Goal: Task Accomplishment & Management: Manage account settings

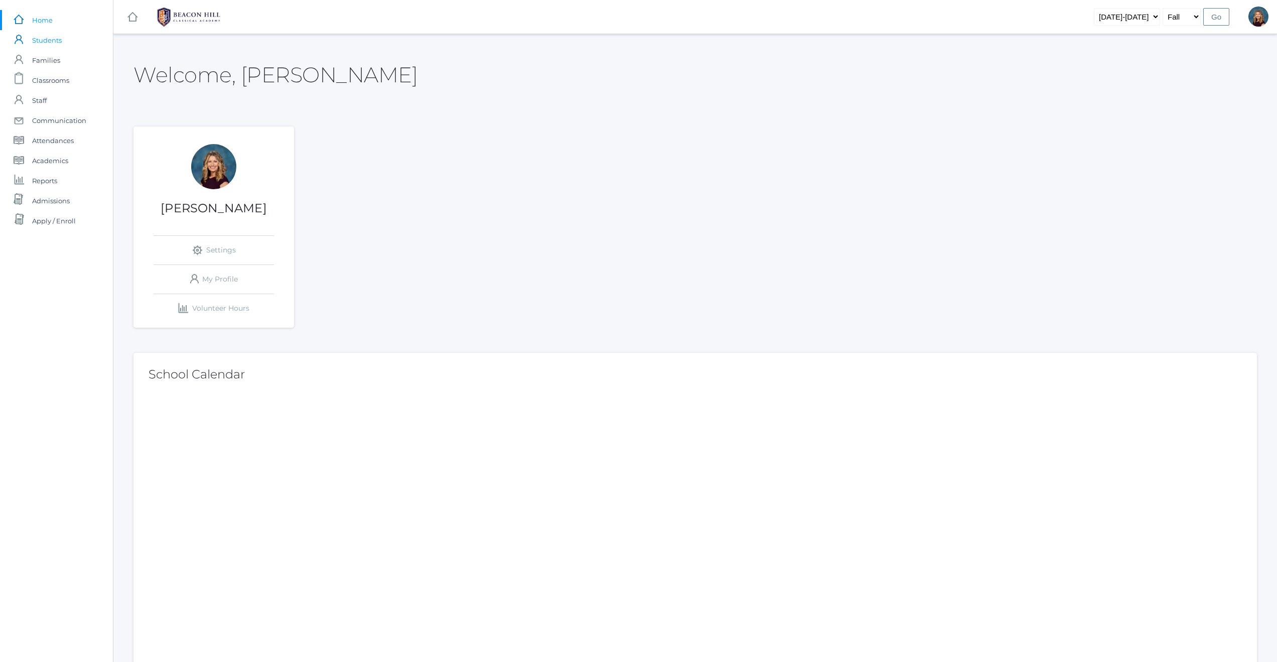
click at [53, 39] on span "Students" at bounding box center [47, 40] width 30 height 20
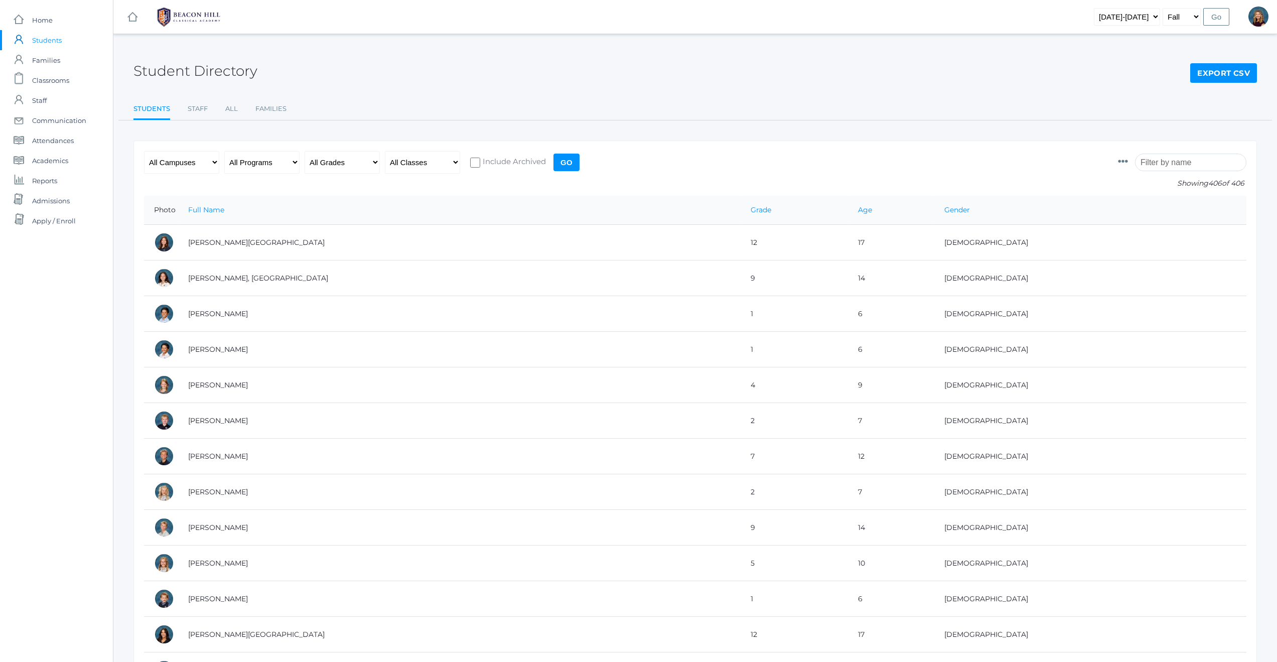
click at [1185, 157] on input "search" at bounding box center [1190, 163] width 111 height 18
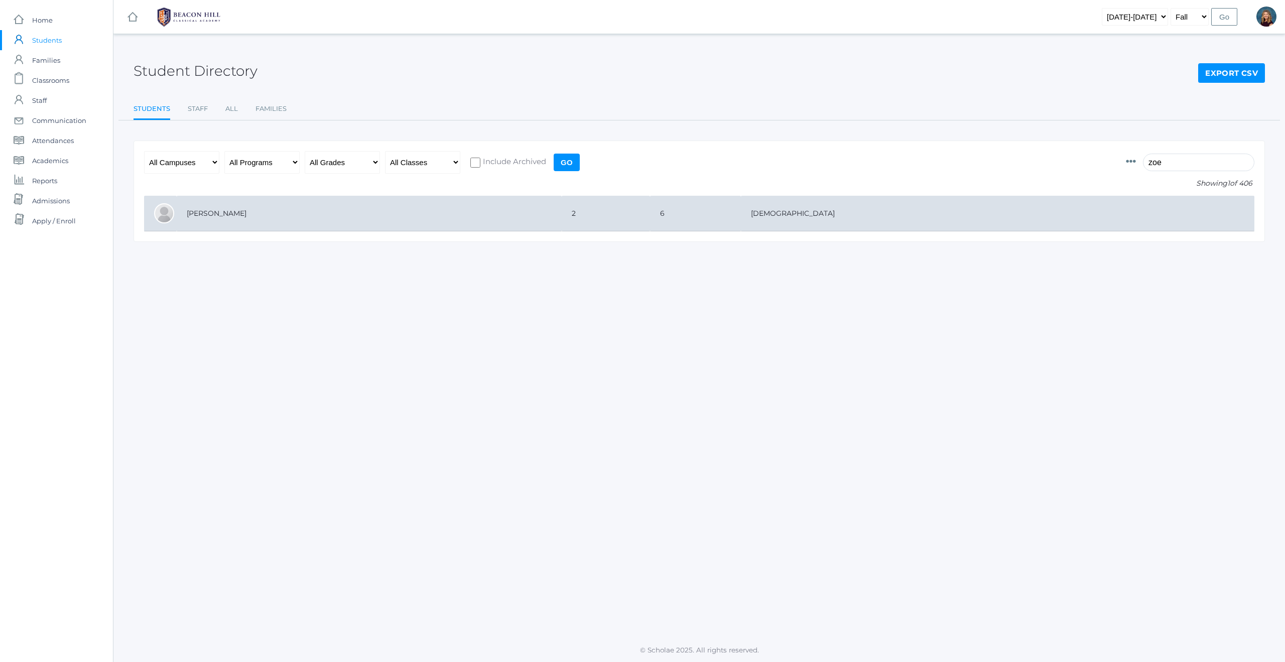
type input "zoe"
click at [239, 214] on td "[PERSON_NAME]" at bounding box center [369, 214] width 385 height 36
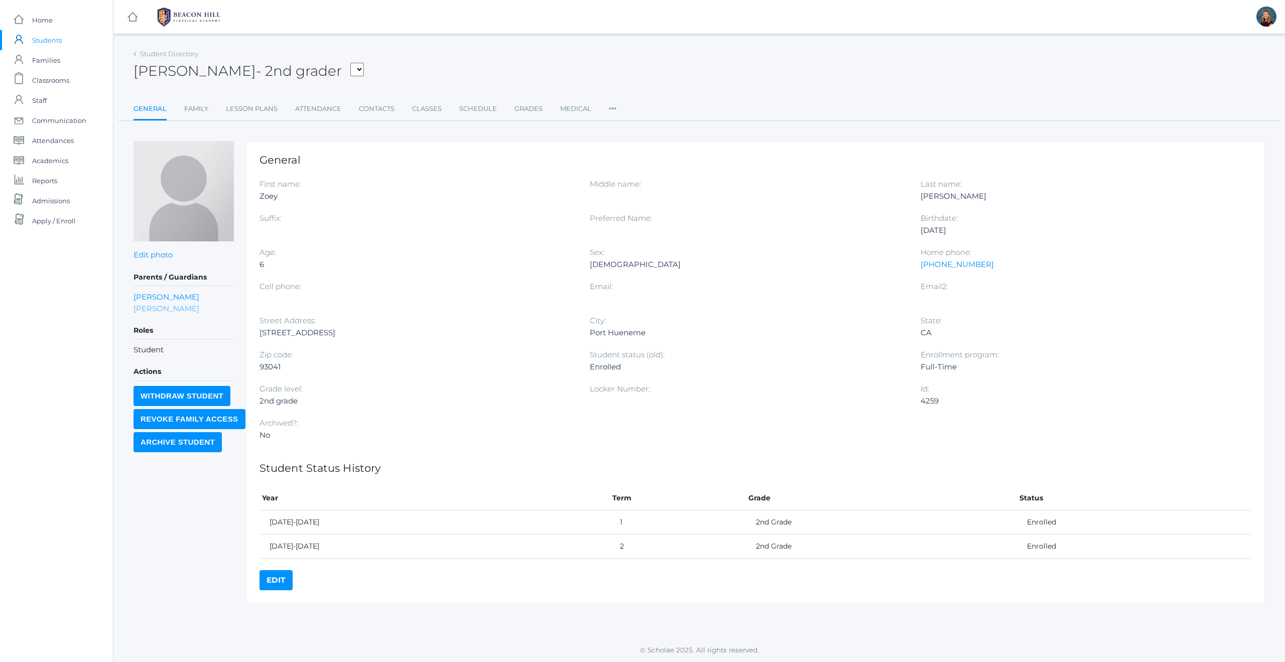
click at [143, 307] on link "Lori Dinwiddie" at bounding box center [166, 309] width 66 height 12
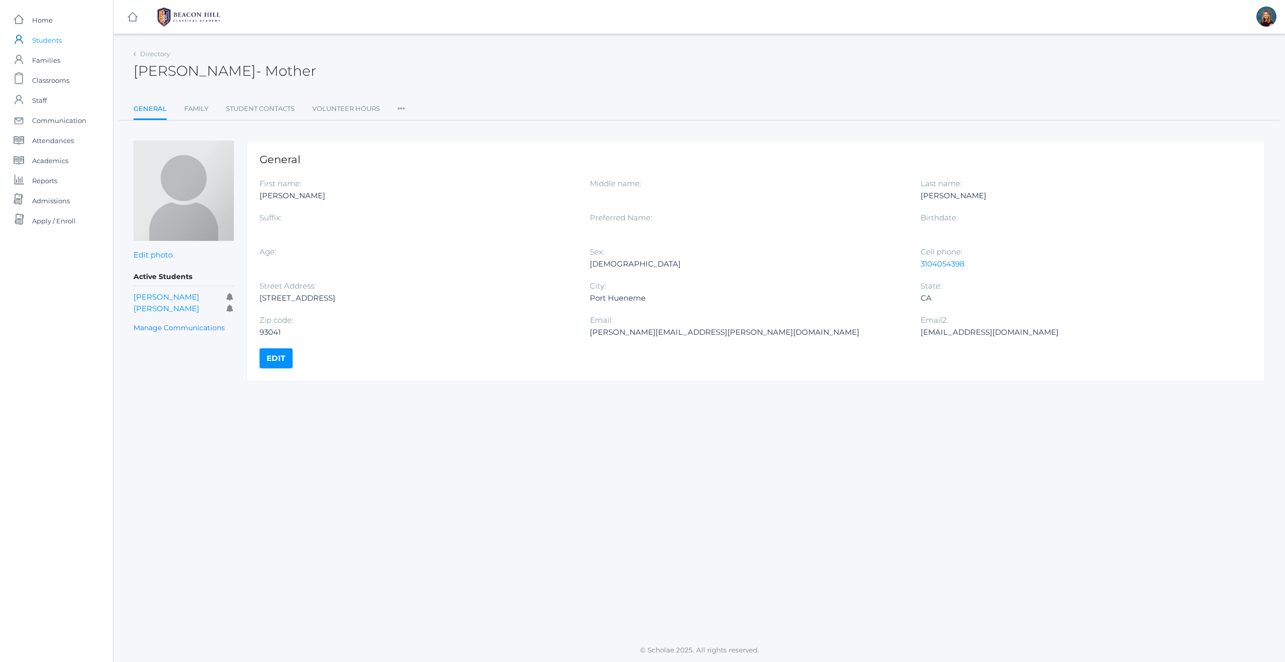
click at [44, 39] on span "Students" at bounding box center [47, 40] width 30 height 20
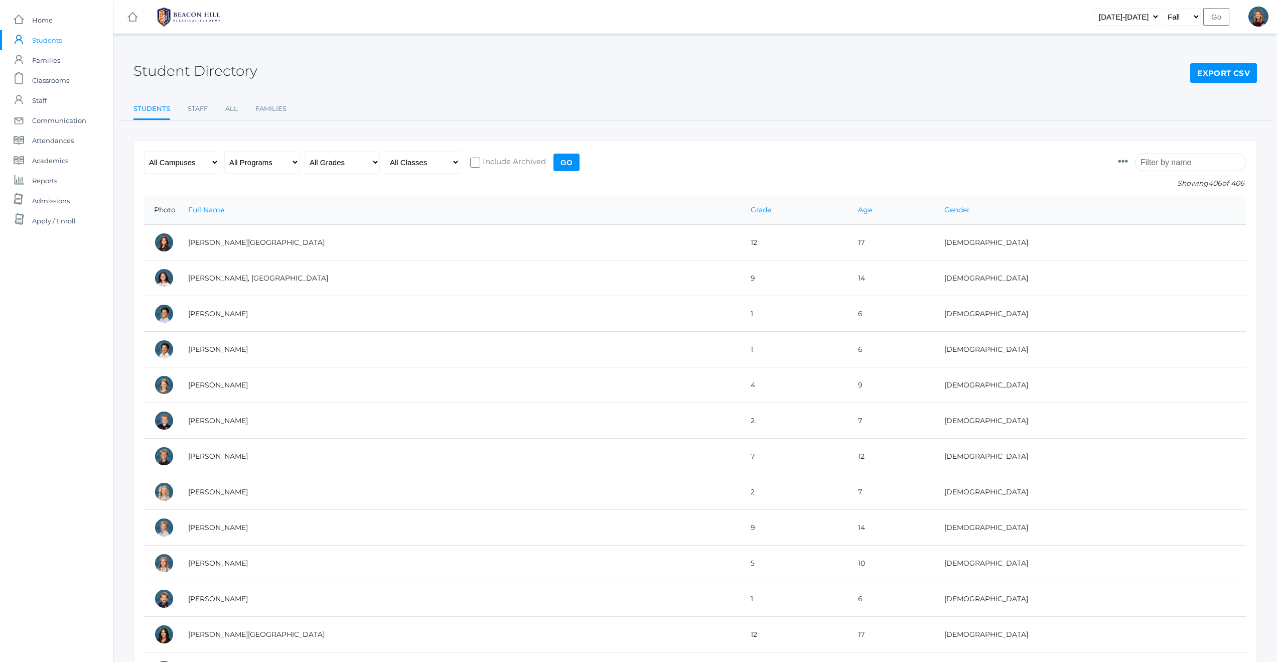
click at [1169, 163] on input "search" at bounding box center [1190, 163] width 111 height 18
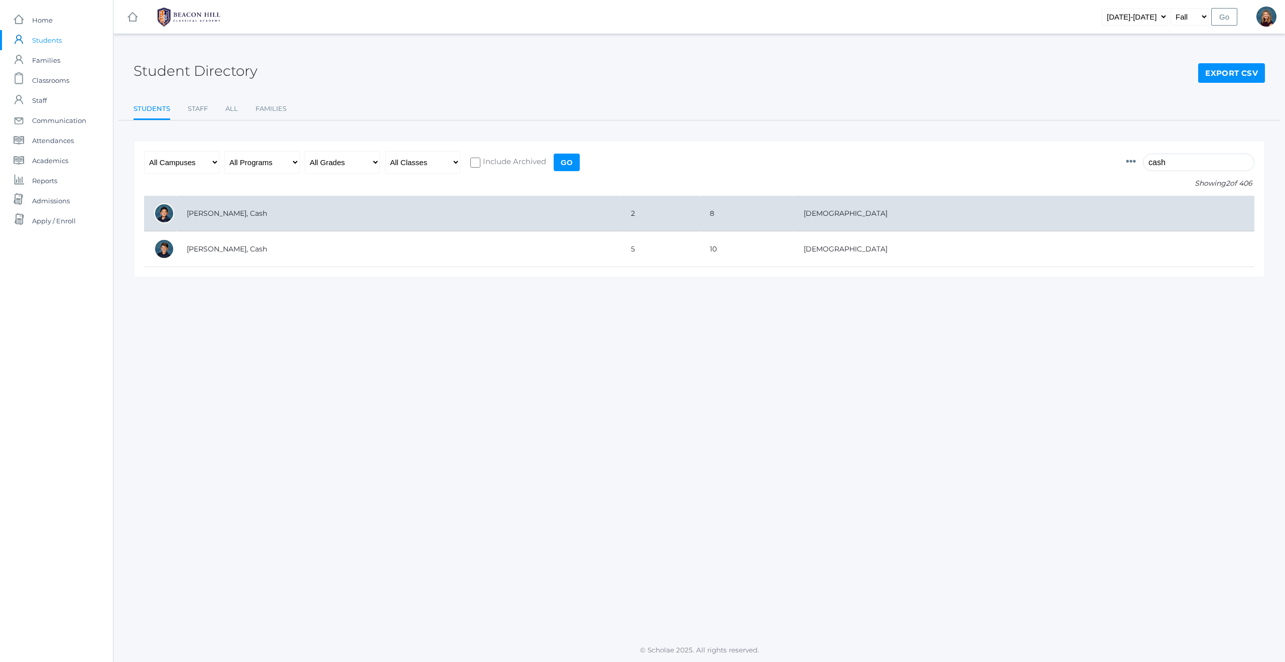
type input "cash"
click at [203, 215] on td "[PERSON_NAME], Cash" at bounding box center [399, 214] width 444 height 36
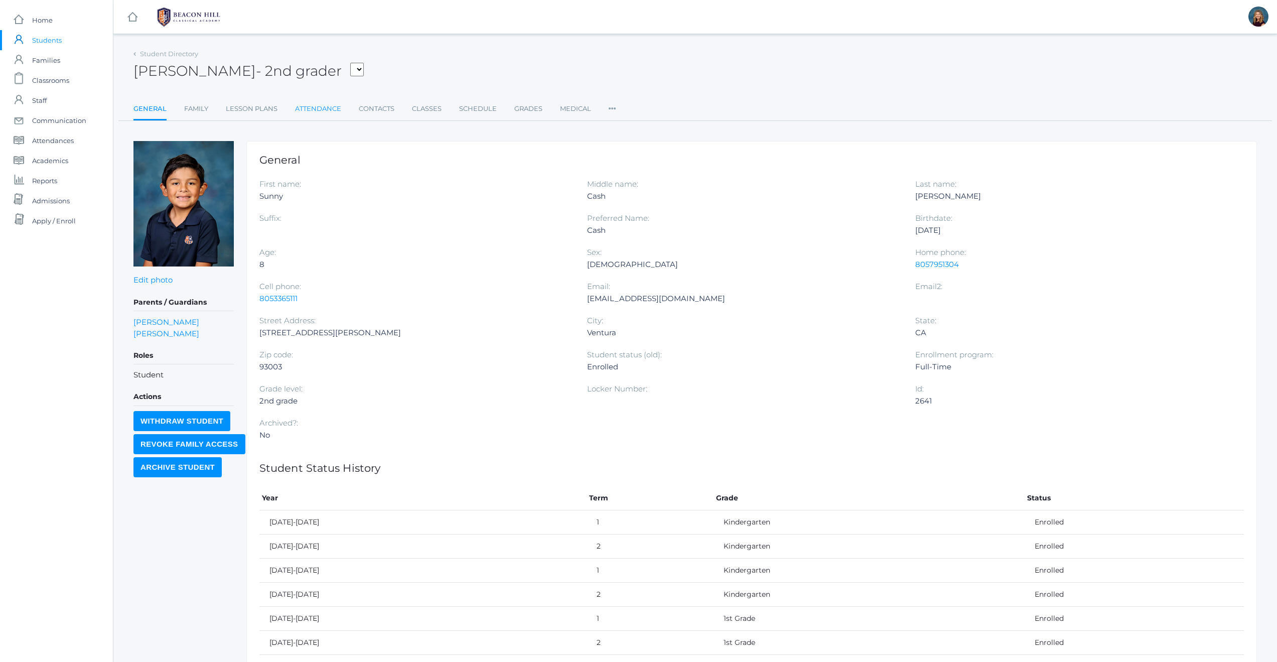
click at [304, 106] on link "Attendance" at bounding box center [318, 109] width 46 height 20
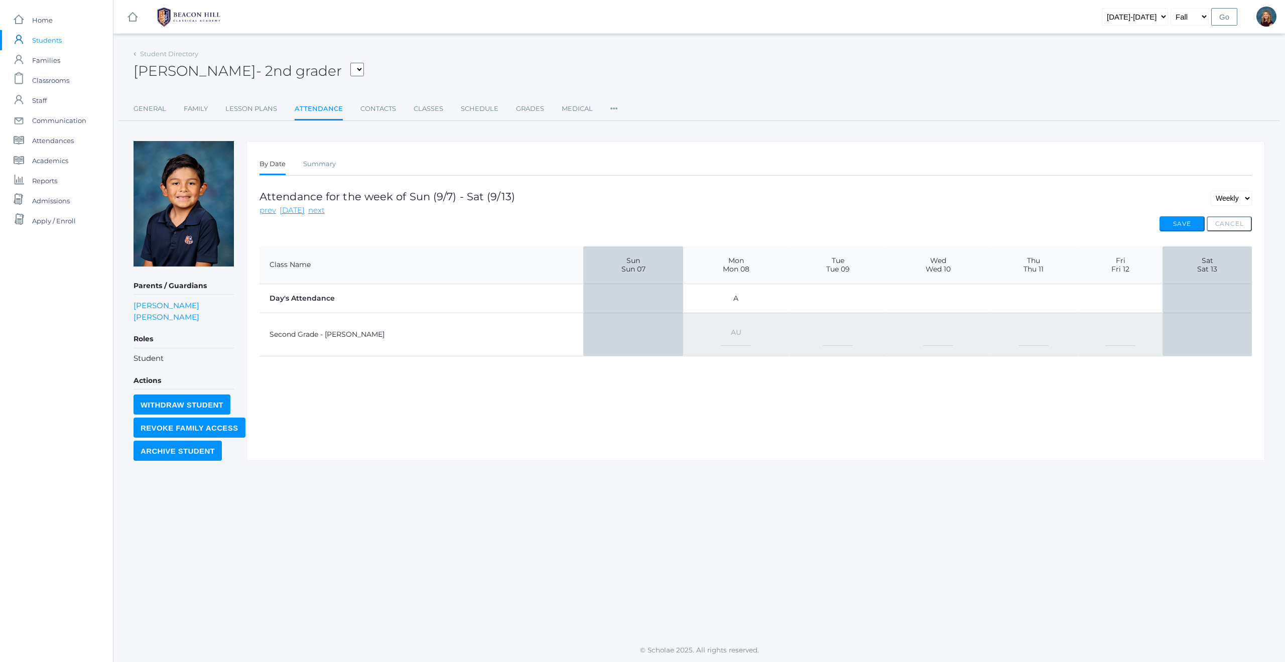
click at [721, 331] on select "-- Present Present-At-Home Tardy Excused Tardy Unexcused Absent Excused Absent …" at bounding box center [736, 334] width 30 height 23
select select "AE"
click at [1180, 222] on button "Save" at bounding box center [1181, 223] width 45 height 15
